Goal: Navigation & Orientation: Find specific page/section

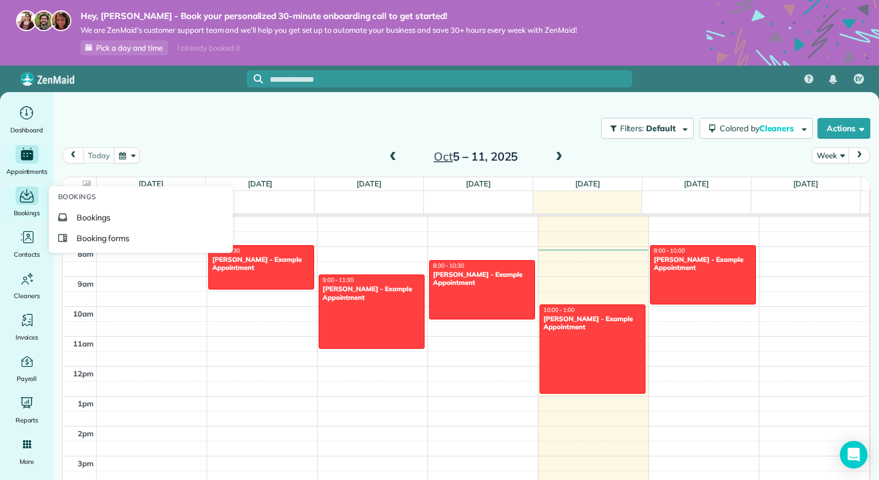
click at [29, 205] on div "Bookings" at bounding box center [27, 202] width 46 height 32
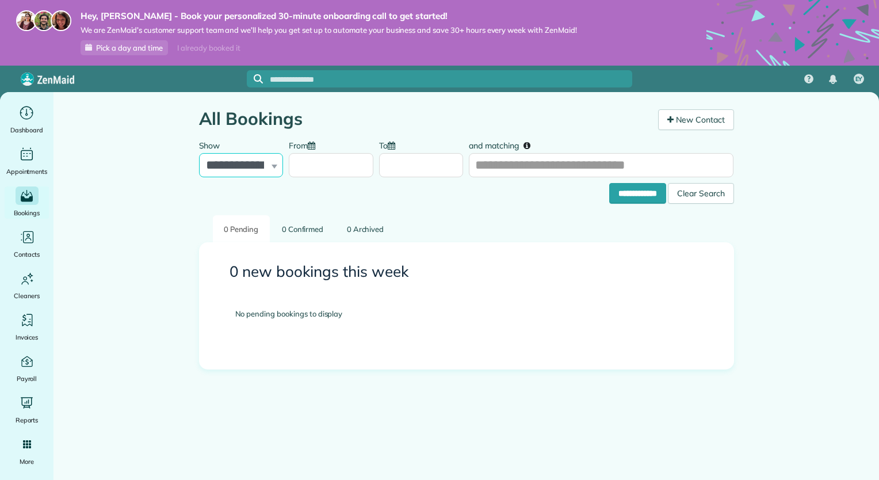
click at [265, 163] on select "**********" at bounding box center [241, 165] width 85 height 24
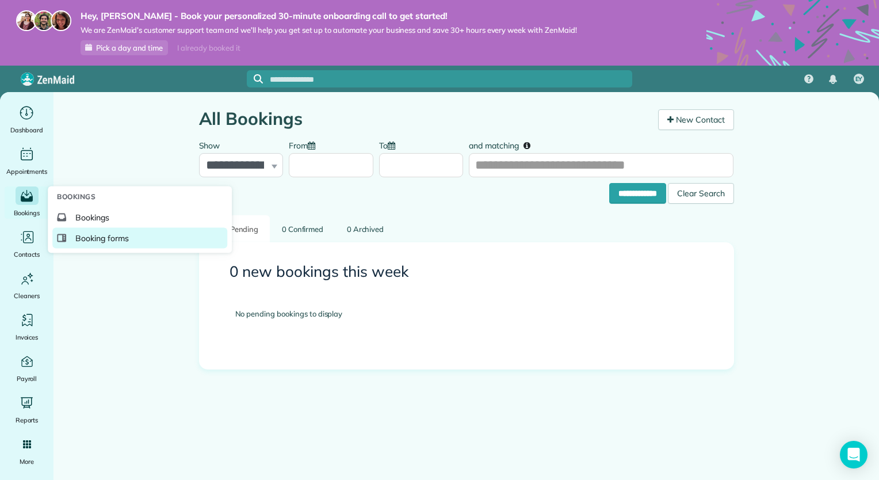
click at [85, 237] on span "Booking forms" at bounding box center [102, 238] width 54 height 12
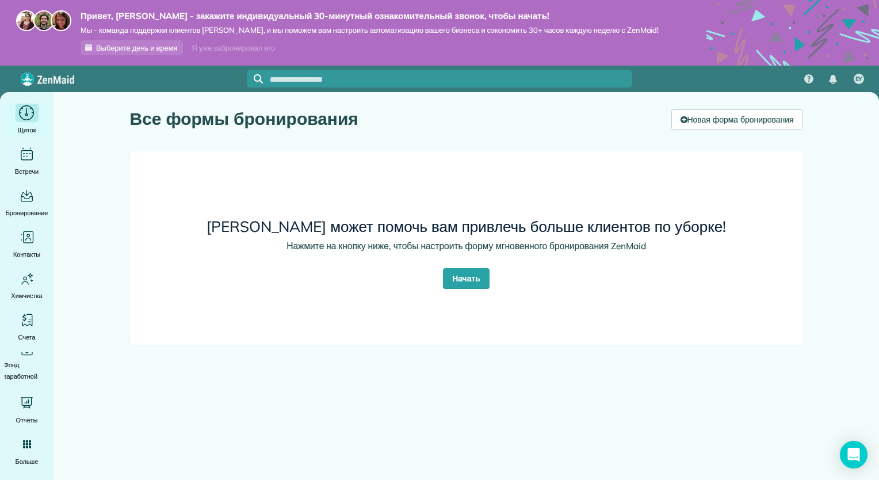
click at [23, 116] on icon "Главный" at bounding box center [27, 113] width 18 height 17
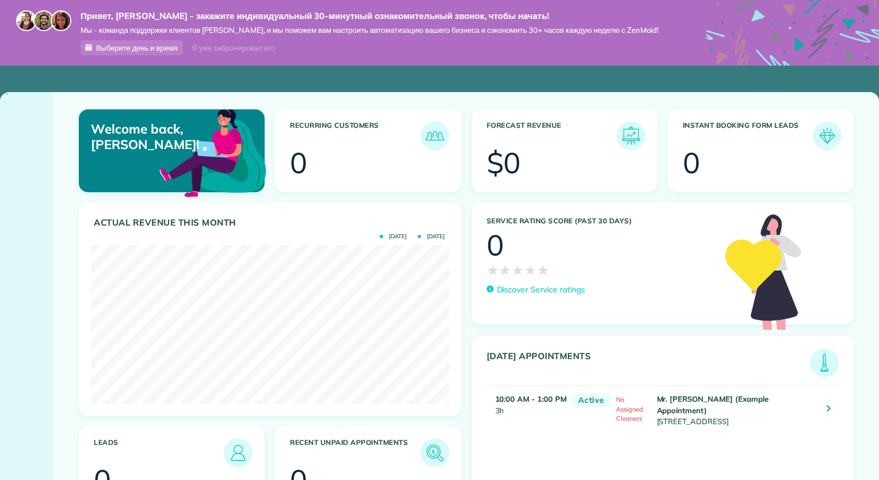
scroll to position [159, 358]
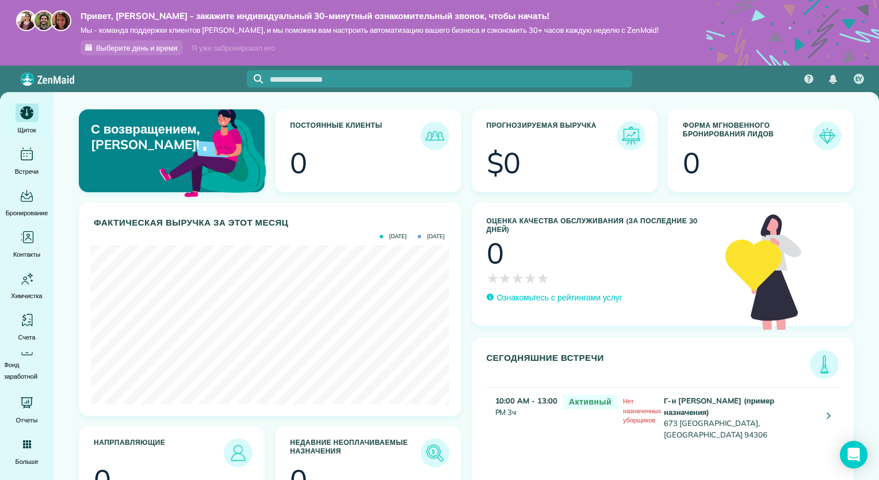
click at [730, 130] on h3 "Форма мгновенного бронирования лидов" at bounding box center [748, 135] width 130 height 29
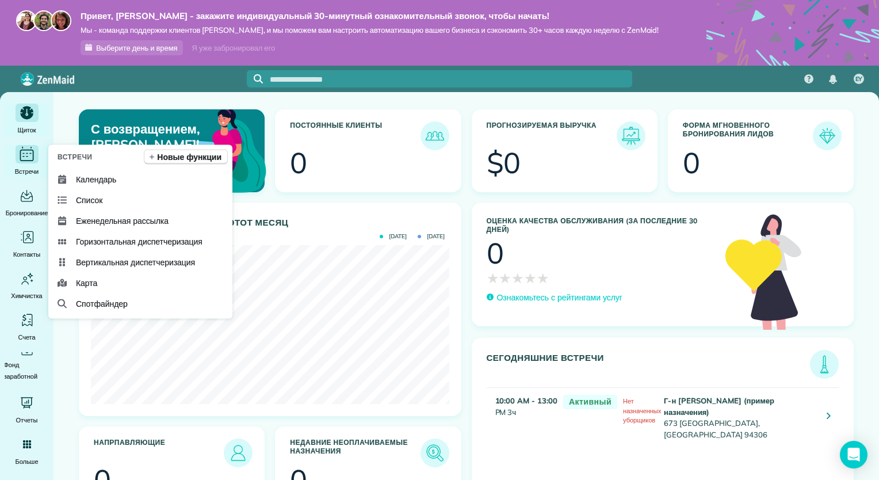
click at [29, 163] on div "Встречи" at bounding box center [27, 161] width 46 height 32
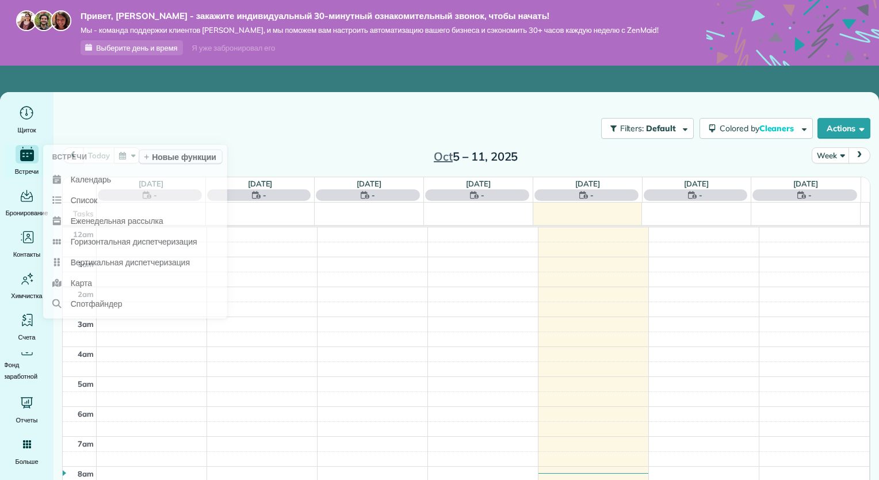
scroll to position [208, 0]
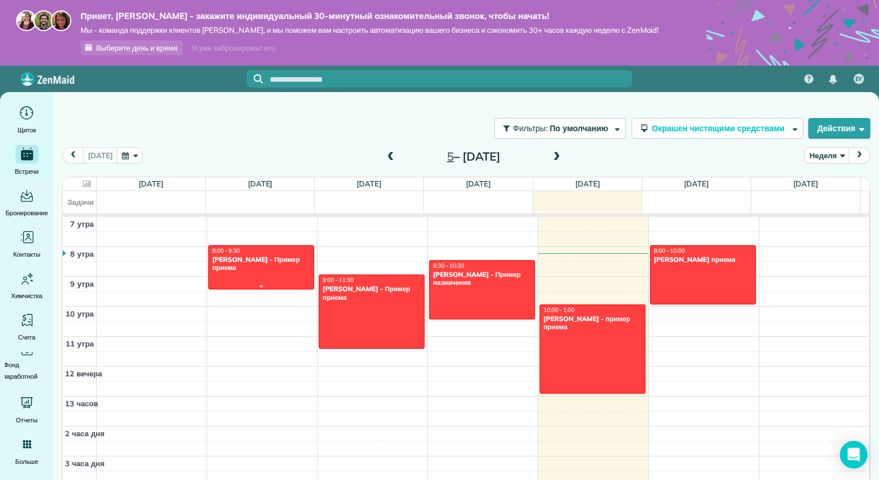
click at [287, 252] on div "8:00 - 9:30" at bounding box center [261, 250] width 99 height 7
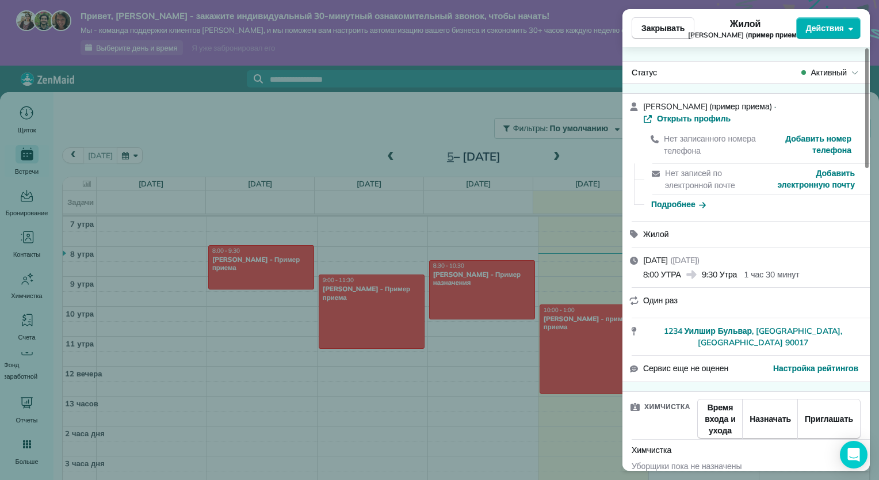
click at [423, 108] on div "Закрывать Жилой [PERSON_NAME] (пример приема) Действия Статус Активный [PERSON_…" at bounding box center [439, 240] width 879 height 480
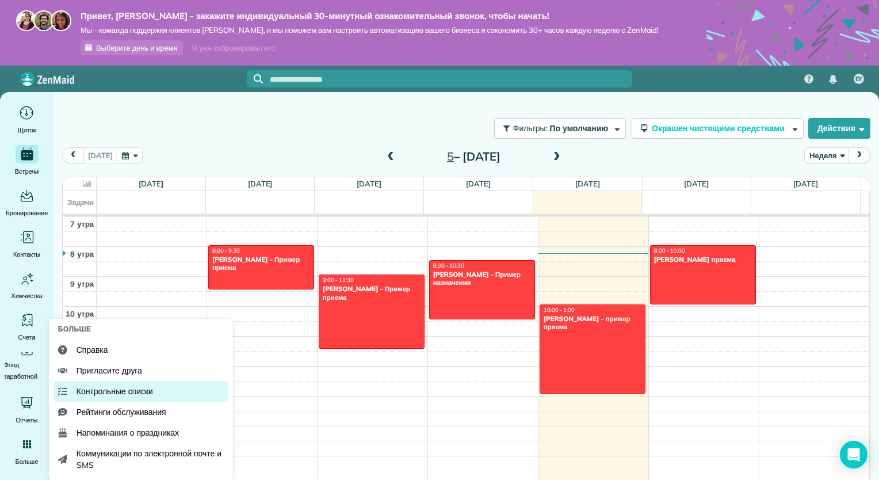
click at [125, 398] on link "Контрольные списки" at bounding box center [141, 391] width 175 height 21
